Goal: Submit feedback/report problem

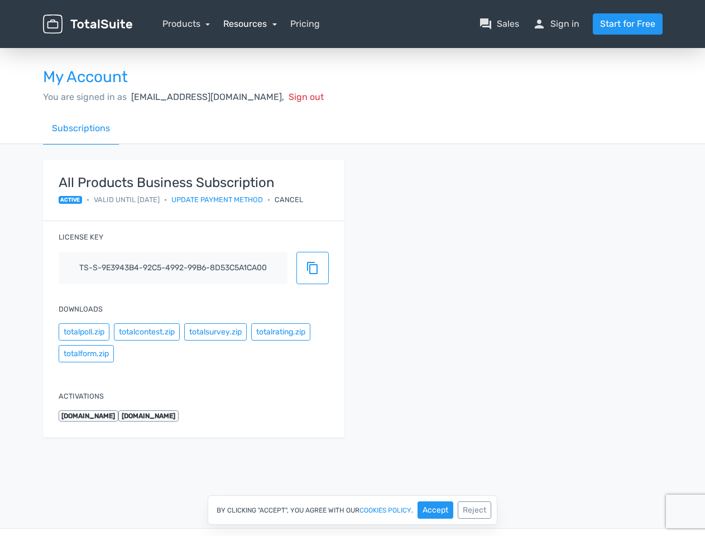
click at [250, 23] on link "Resources" at bounding box center [250, 23] width 54 height 11
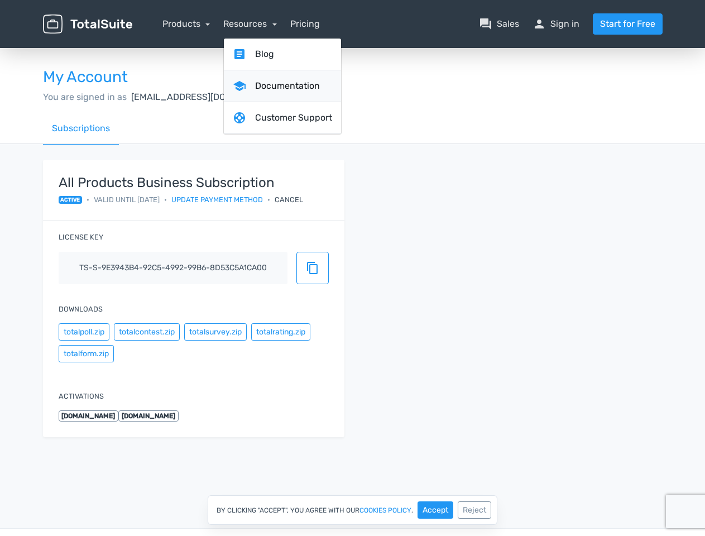
click at [284, 97] on link "school Documentation" at bounding box center [282, 86] width 117 height 32
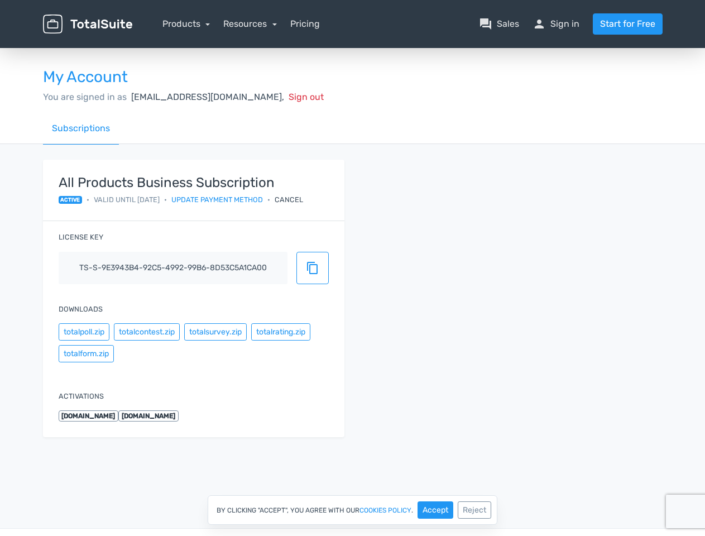
click at [303, 199] on div "Cancel" at bounding box center [289, 199] width 28 height 11
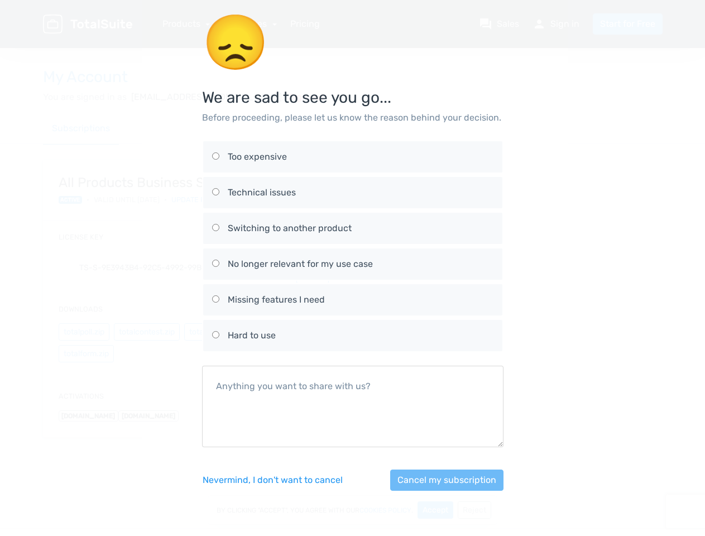
click at [313, 268] on div "No longer relevant for my use case" at bounding box center [361, 263] width 266 height 13
click at [219, 267] on input "No longer relevant for my use case" at bounding box center [215, 263] width 7 height 7
radio input "true"
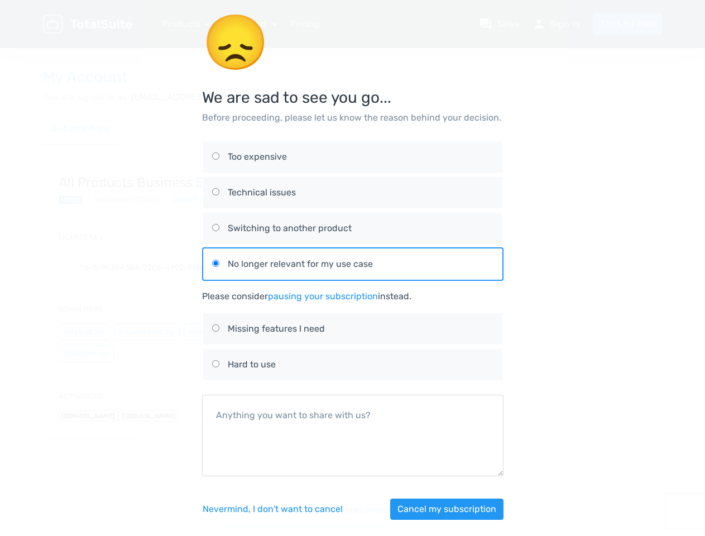
click at [84, 332] on div "😞 We are sad to see you go... Before proceeding, please let us know the reason …" at bounding box center [353, 273] width 636 height 547
click at [146, 332] on div "😞 We are sad to see you go... Before proceeding, please let us know the reason …" at bounding box center [353, 273] width 636 height 547
click at [215, 332] on label "Missing features I need" at bounding box center [352, 328] width 281 height 31
click at [215, 332] on input "Missing features I need" at bounding box center [215, 327] width 7 height 7
radio input "true"
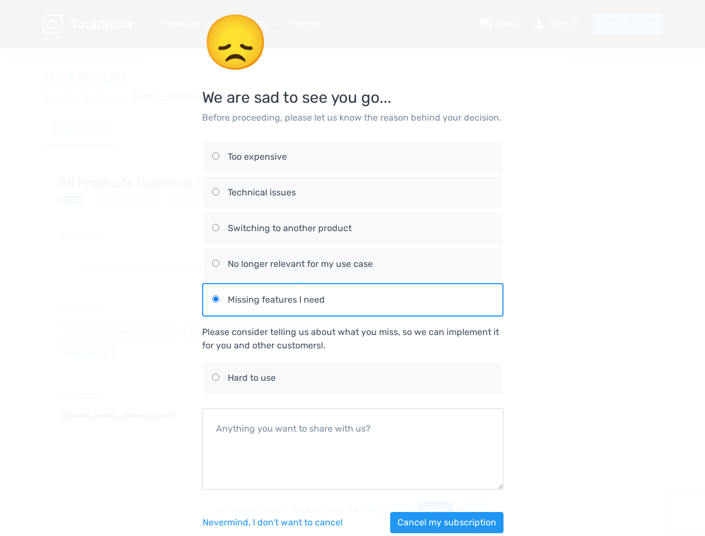
click at [280, 332] on div "Please consider telling us about what you miss, so we can implement it for you …" at bounding box center [352, 338] width 301 height 27
click at [86, 353] on div "😞 We are sad to see you go... Before proceeding, please let us know the reason …" at bounding box center [353, 280] width 636 height 560
click at [435, 510] on div "Nevermind, I don't want to [PERSON_NAME] my subscription" at bounding box center [352, 523] width 301 height 48
